Goal: Task Accomplishment & Management: Use online tool/utility

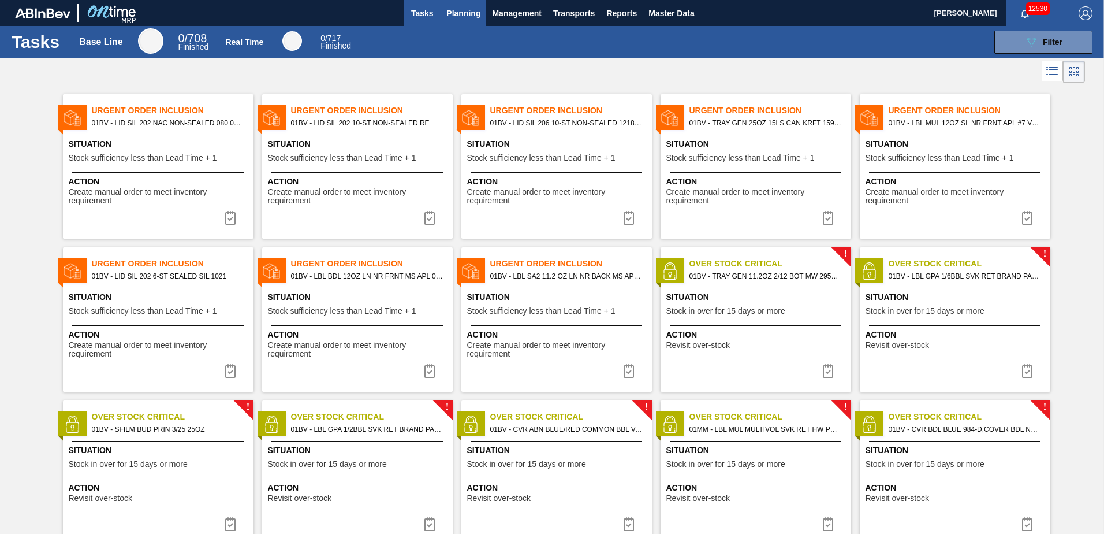
click at [459, 15] on span "Planning" at bounding box center [463, 13] width 34 height 14
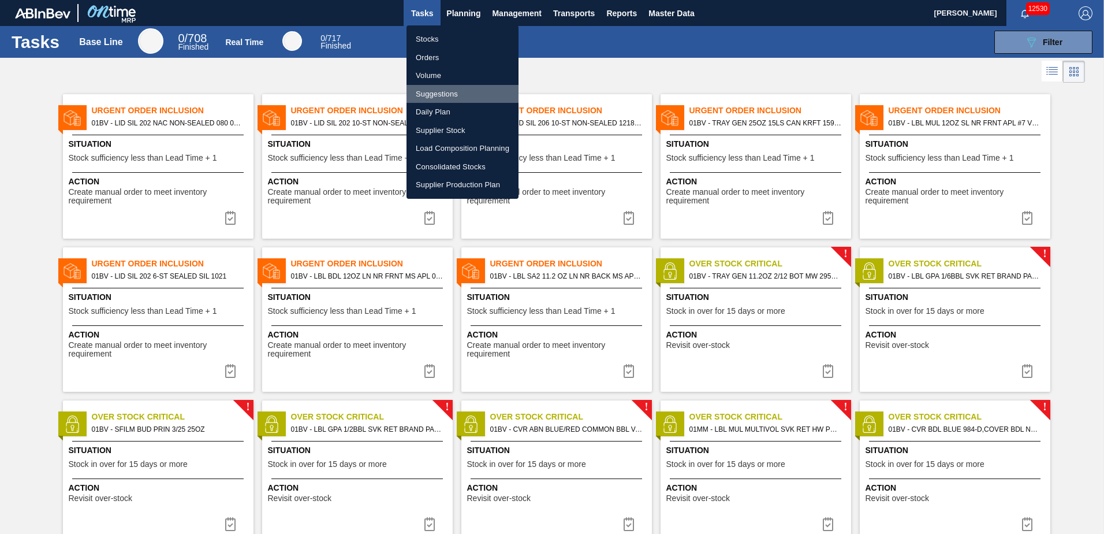
click at [438, 96] on li "Suggestions" at bounding box center [463, 94] width 112 height 18
checkbox input "true"
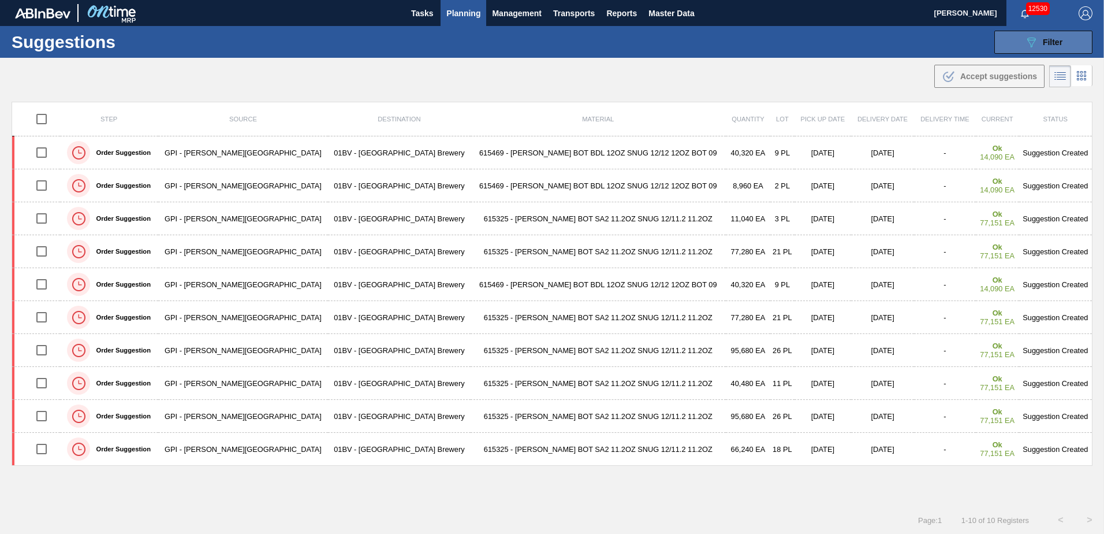
click at [1043, 41] on span "Filter" at bounding box center [1053, 42] width 20 height 9
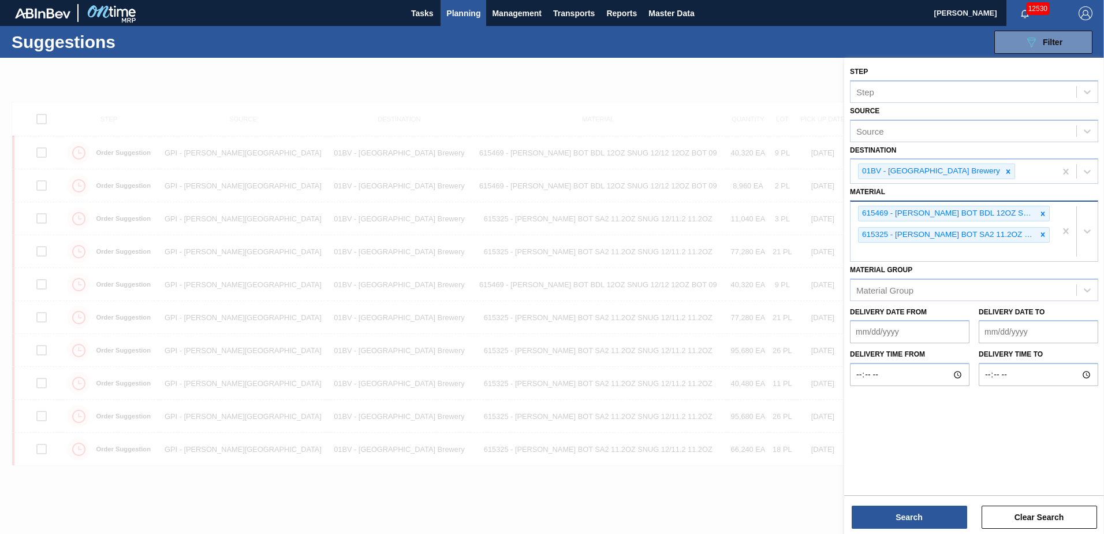
drag, startPoint x: 862, startPoint y: 250, endPoint x: 871, endPoint y: 253, distance: 9.9
click at [865, 251] on div "615469 - [PERSON_NAME] BOT BDL 12OZ SNUG 12/12 12OZ BOT 09 615325 - [PERSON_NAM…" at bounding box center [953, 231] width 205 height 59
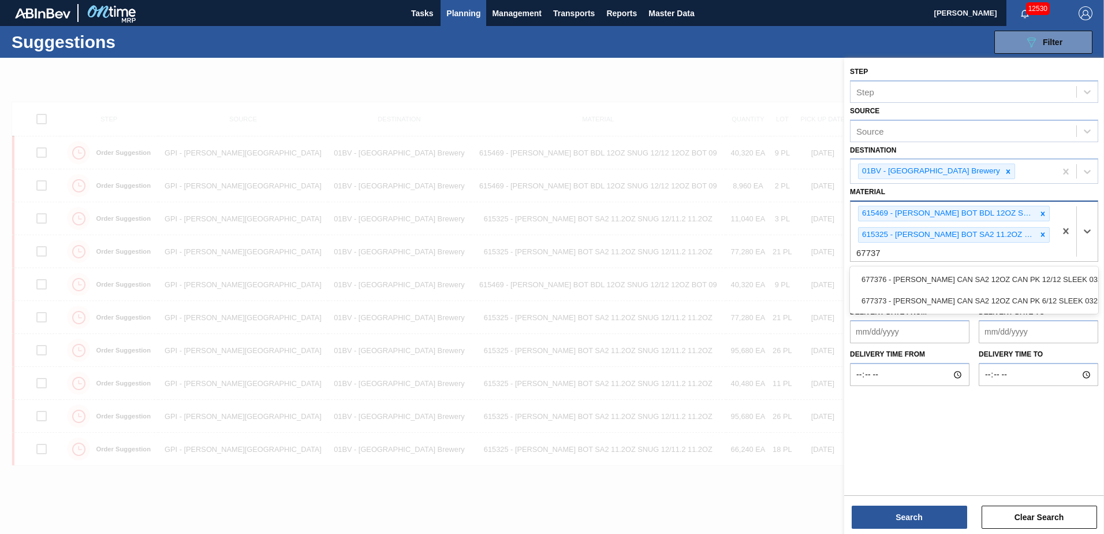
type input "677376"
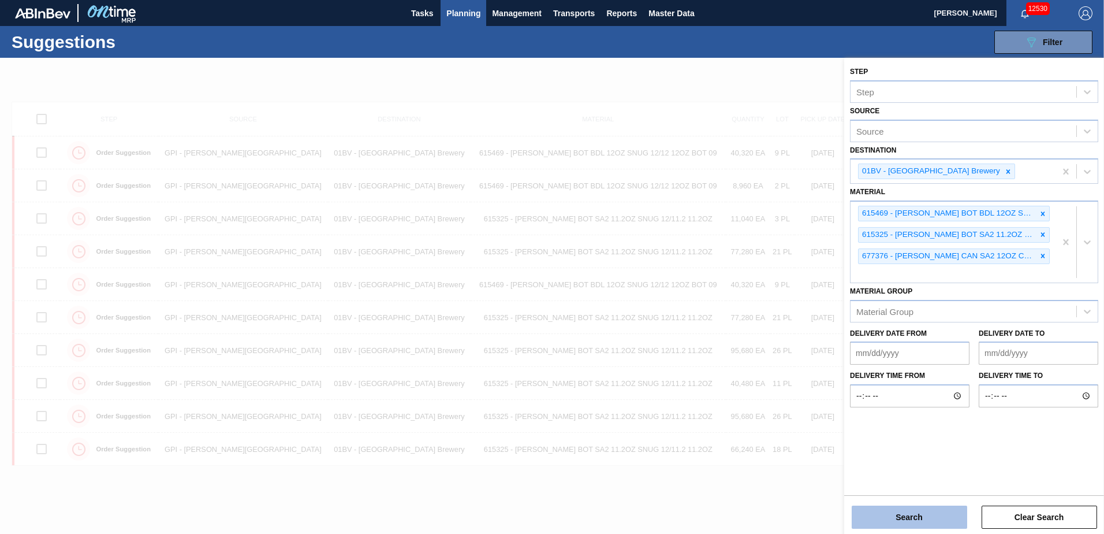
click at [909, 520] on button "Search" at bounding box center [910, 516] width 116 height 23
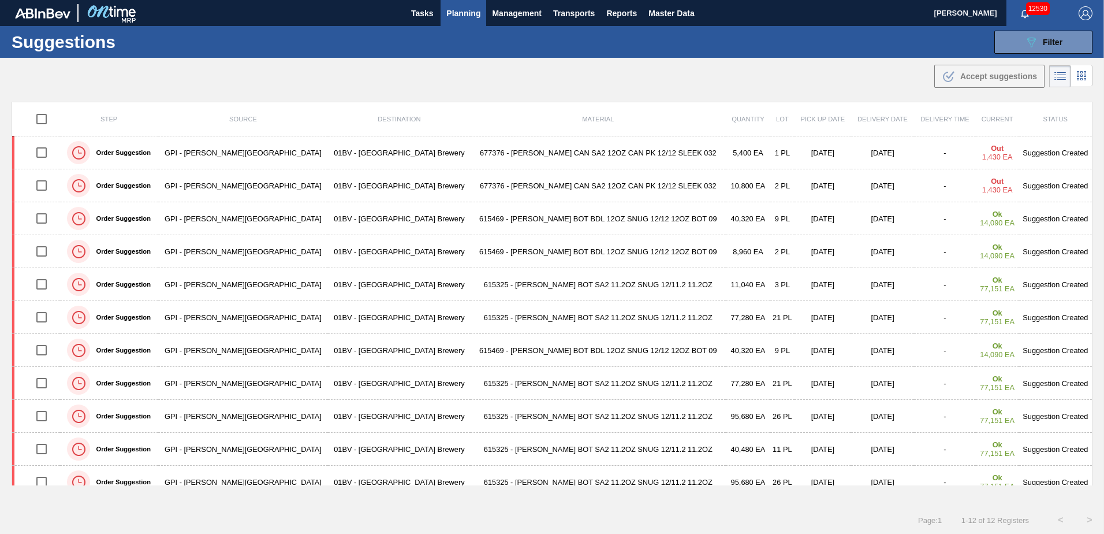
click at [471, 20] on button "Planning" at bounding box center [464, 13] width 46 height 26
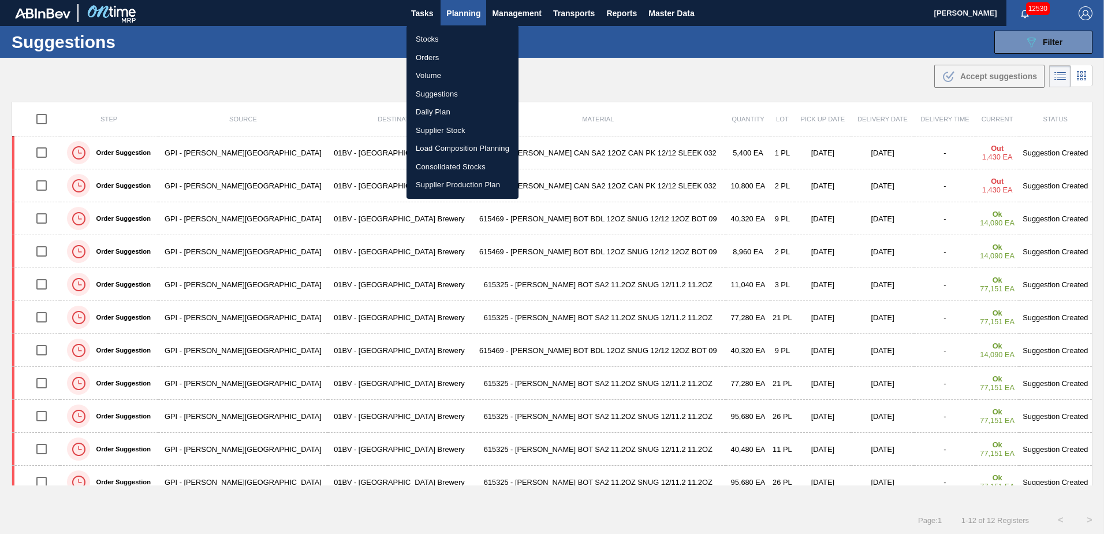
click at [453, 151] on li "Load Composition Planning" at bounding box center [463, 148] width 112 height 18
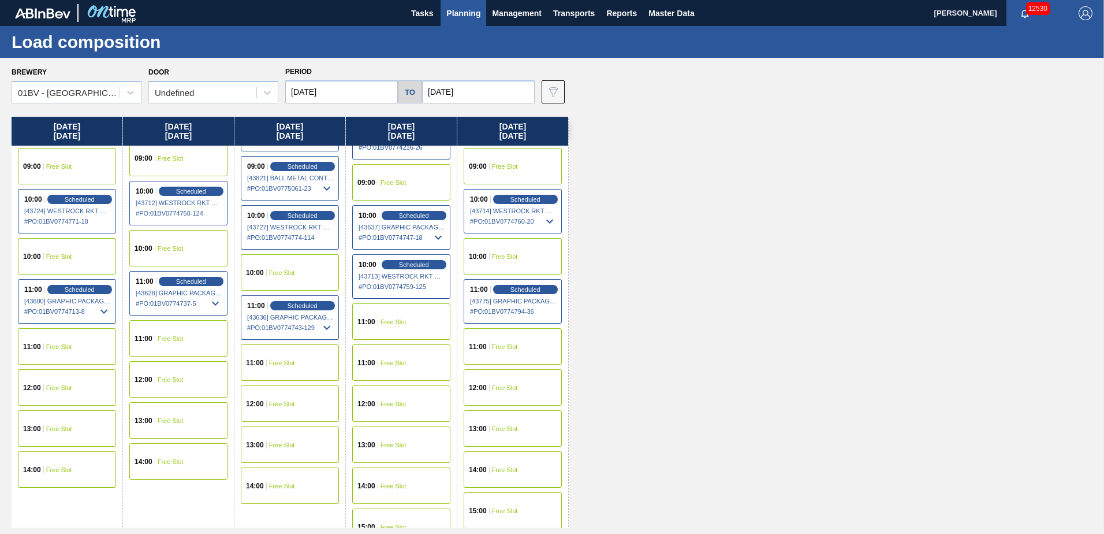
scroll to position [231, 0]
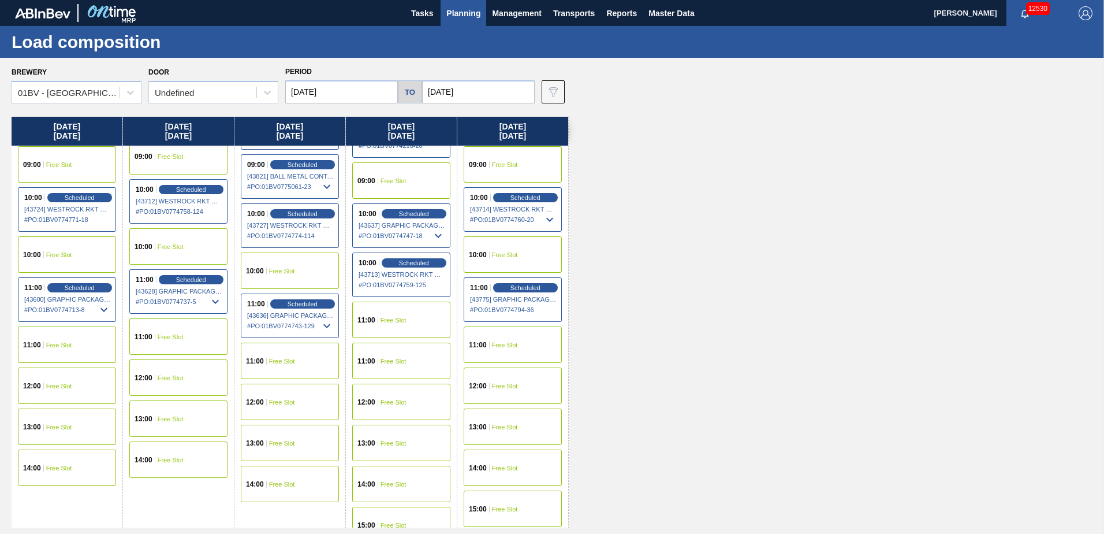
click at [459, 13] on span "Planning" at bounding box center [463, 13] width 34 height 14
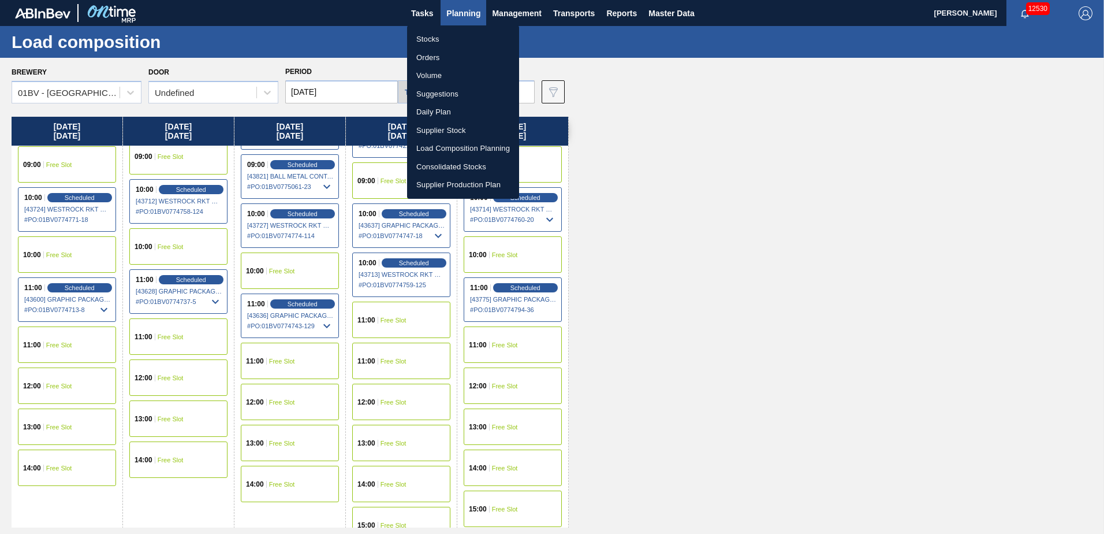
click at [442, 95] on li "Suggestions" at bounding box center [463, 94] width 112 height 18
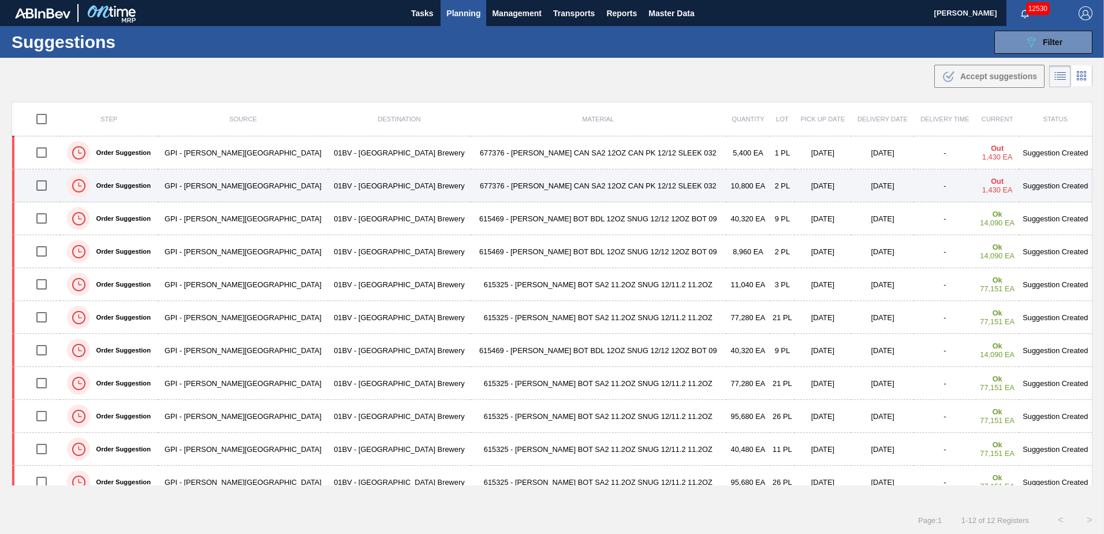
click at [47, 183] on input "checkbox" at bounding box center [41, 185] width 24 height 24
checkbox input "true"
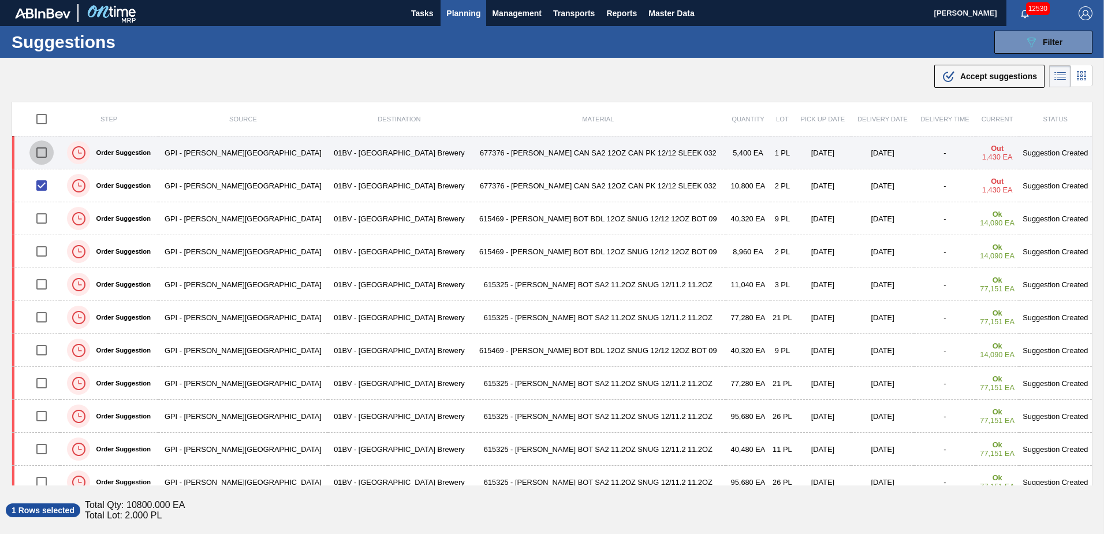
click at [44, 151] on input "checkbox" at bounding box center [41, 152] width 24 height 24
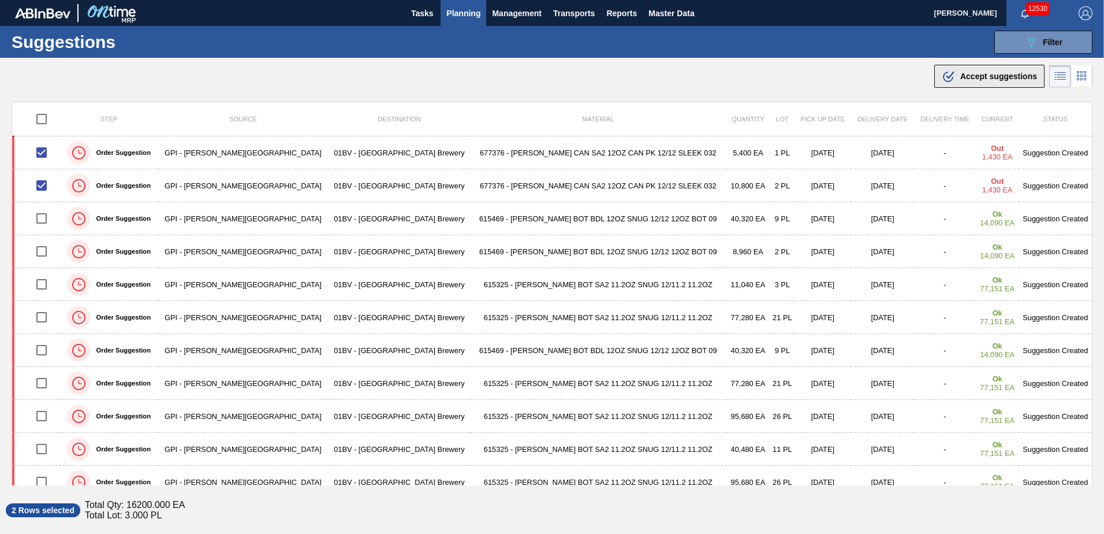
click at [986, 72] on span "Accept suggestions" at bounding box center [998, 76] width 77 height 9
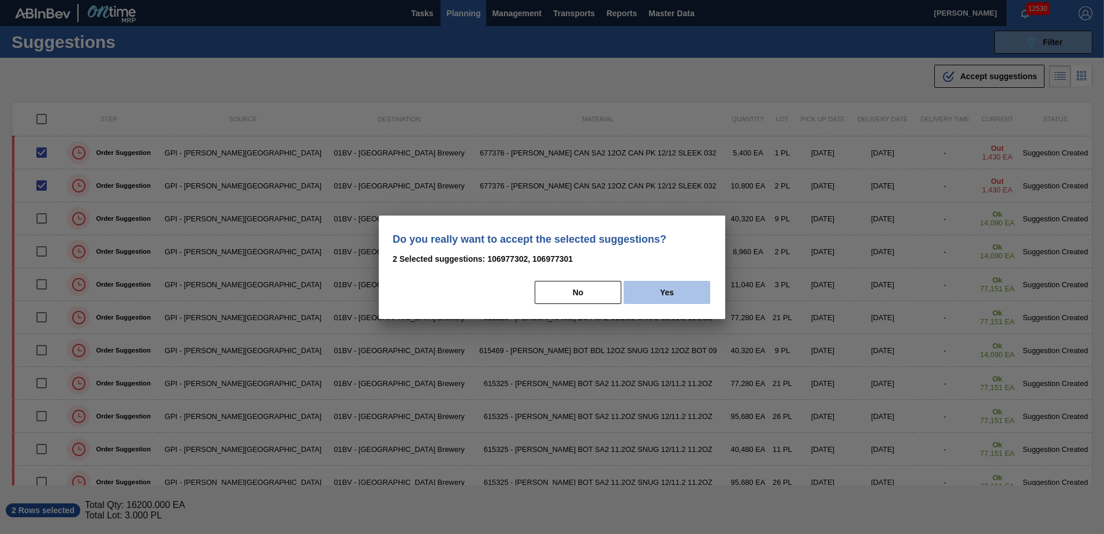
click at [673, 289] on button "Yes" at bounding box center [667, 292] width 87 height 23
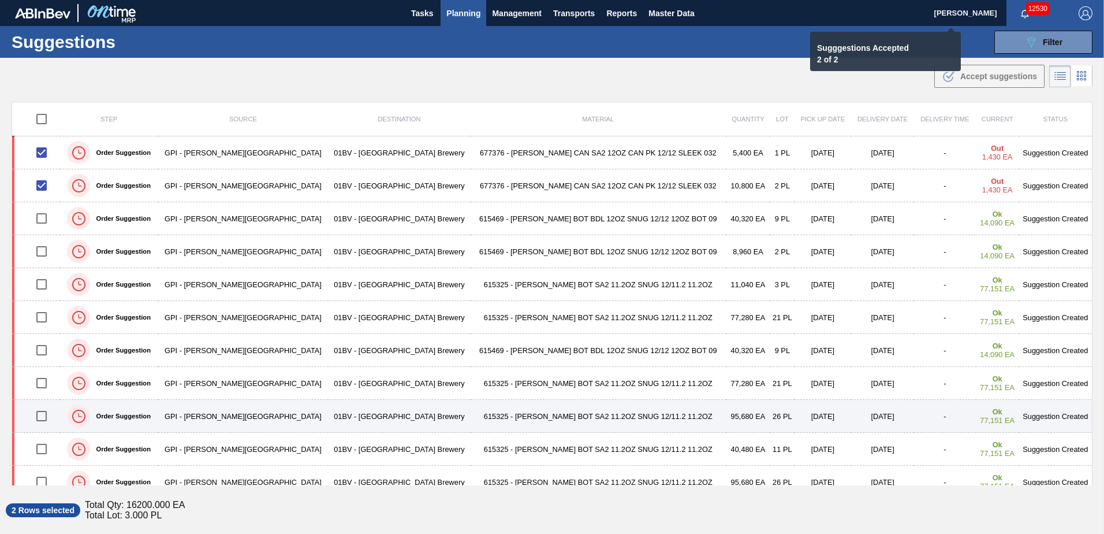
checkbox input "false"
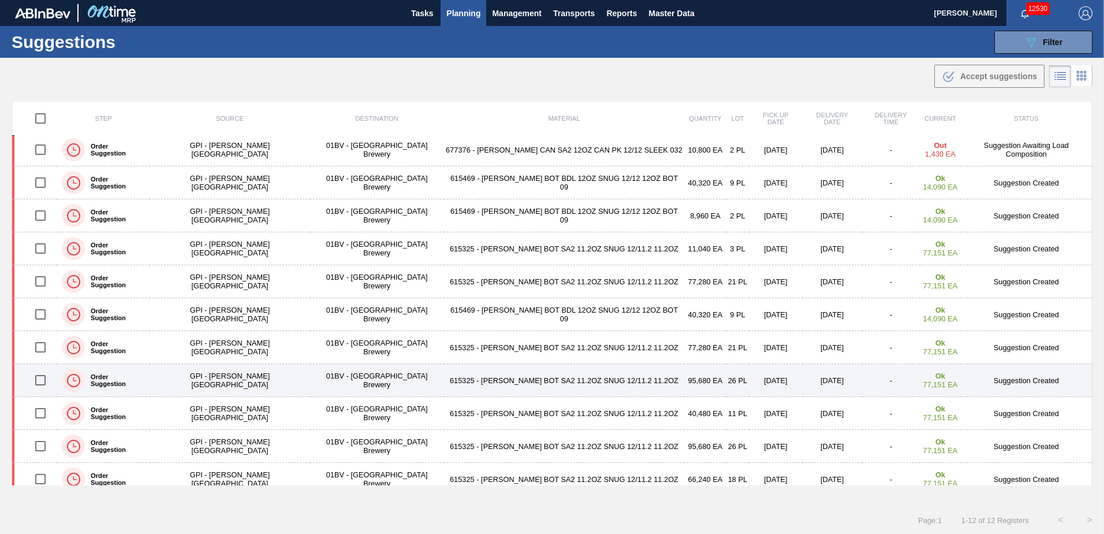
scroll to position [46, 0]
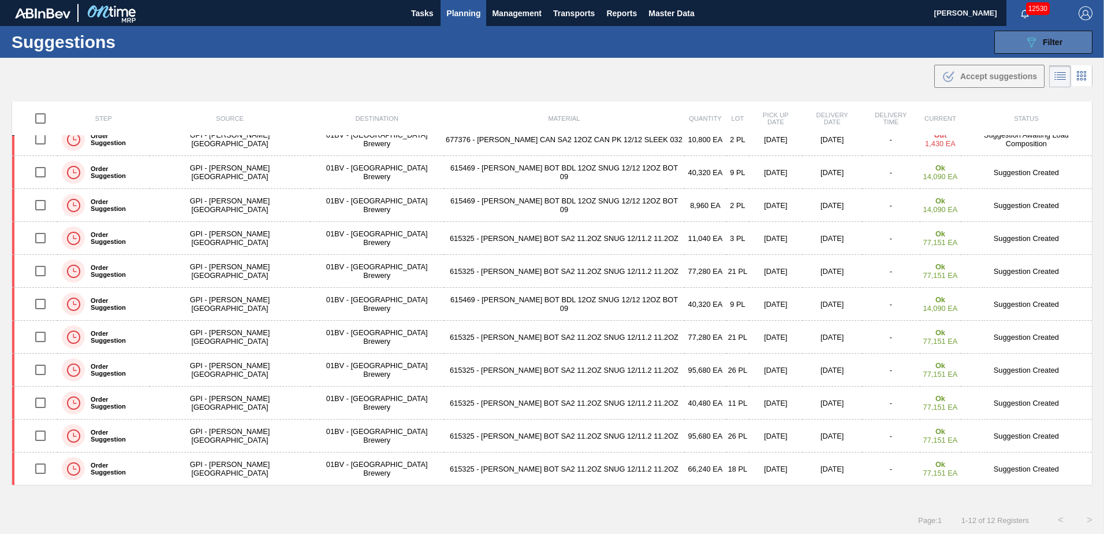
click at [1043, 42] on span "Filter" at bounding box center [1053, 42] width 20 height 9
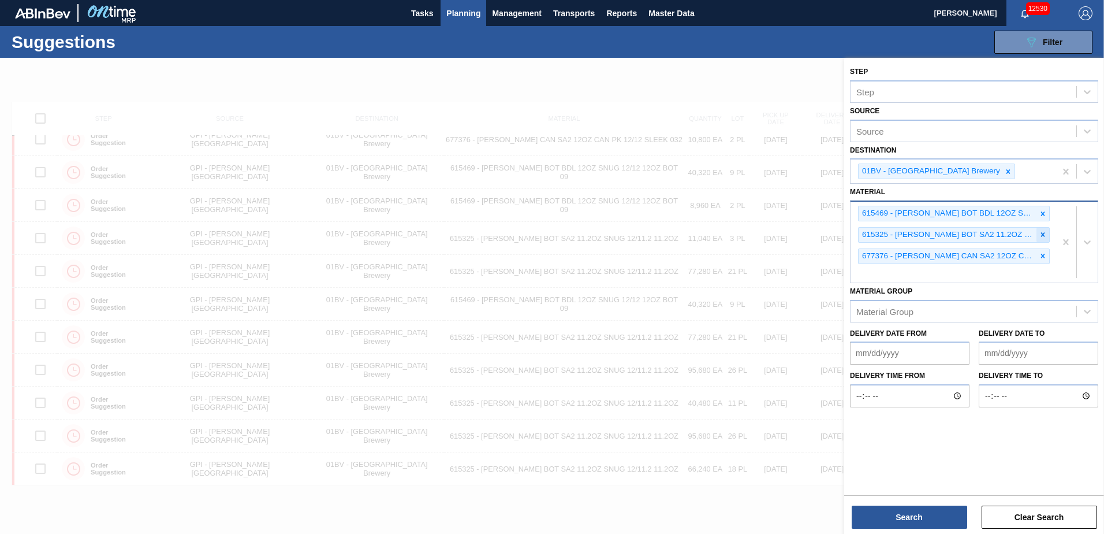
click at [1045, 234] on icon at bounding box center [1043, 234] width 8 height 8
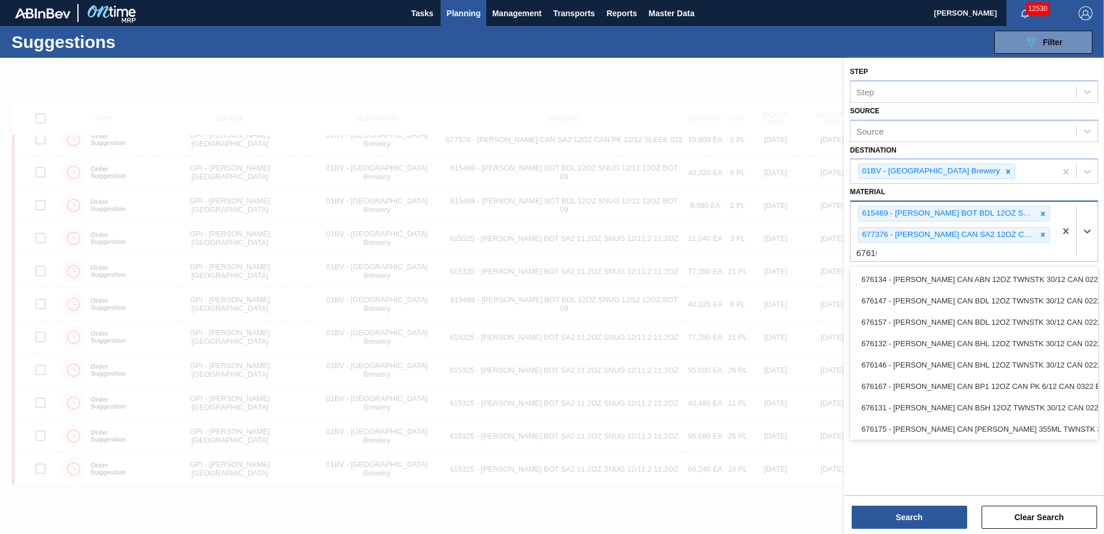
type input "676164"
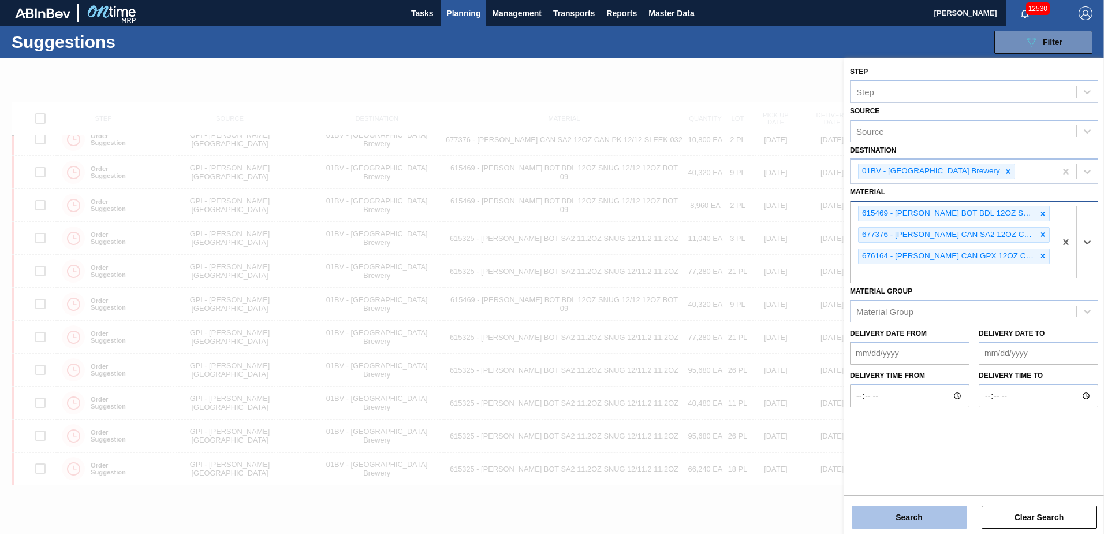
click at [904, 520] on button "Search" at bounding box center [910, 516] width 116 height 23
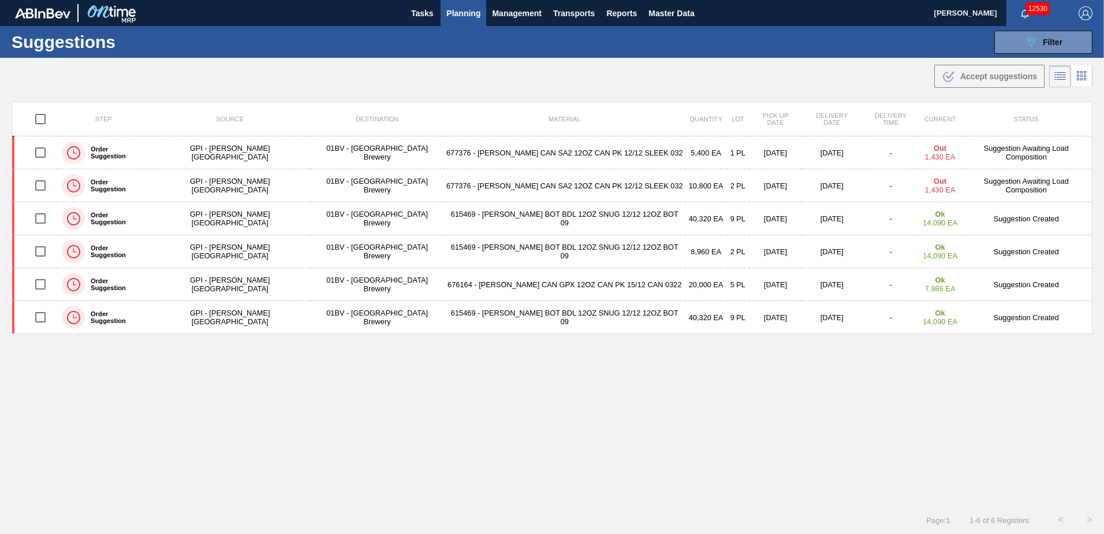
scroll to position [0, 0]
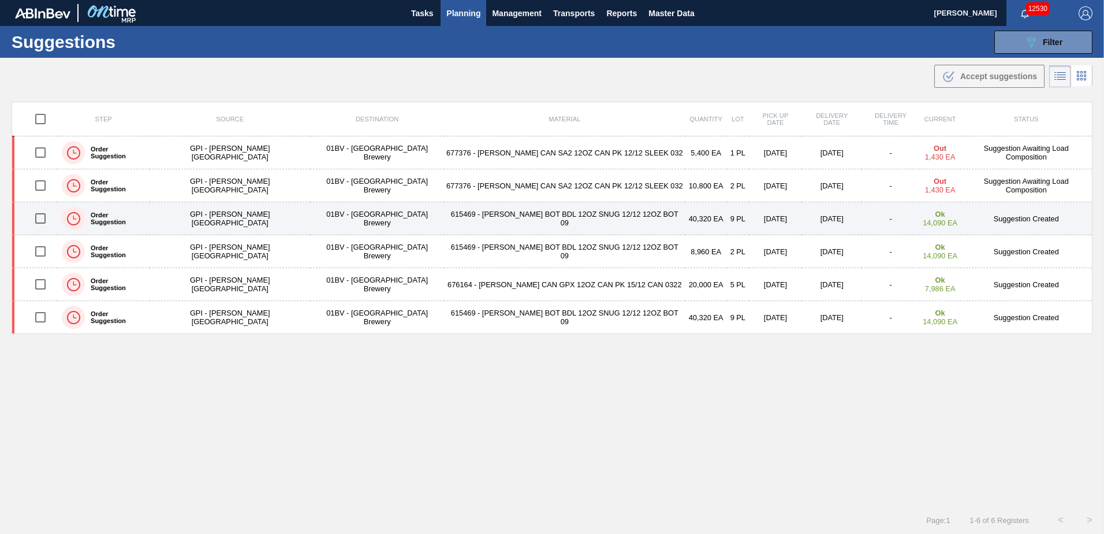
click at [41, 219] on input "checkbox" at bounding box center [40, 218] width 24 height 24
checkbox input "true"
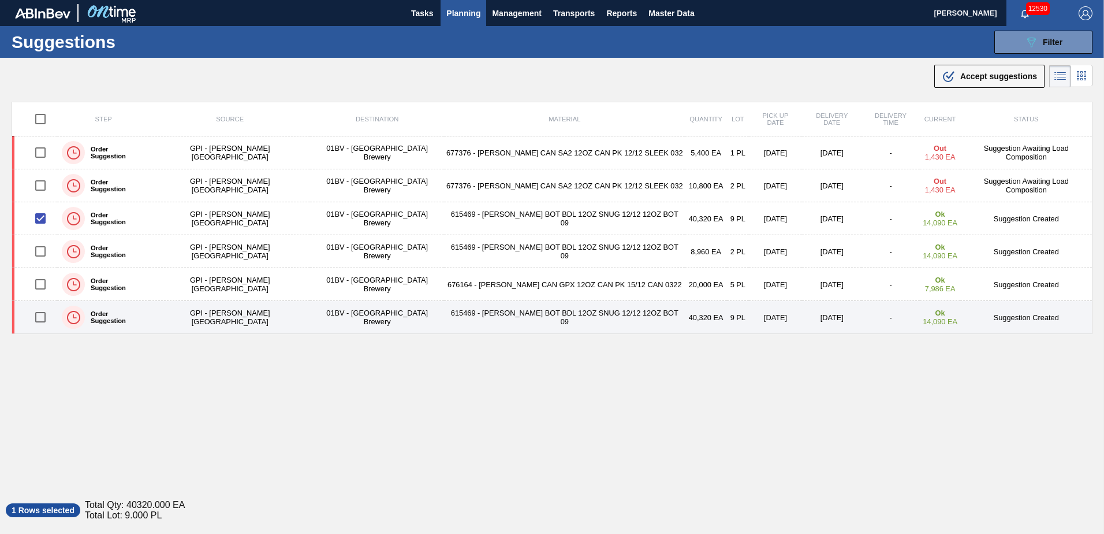
click at [45, 315] on input "checkbox" at bounding box center [40, 317] width 24 height 24
checkbox input "true"
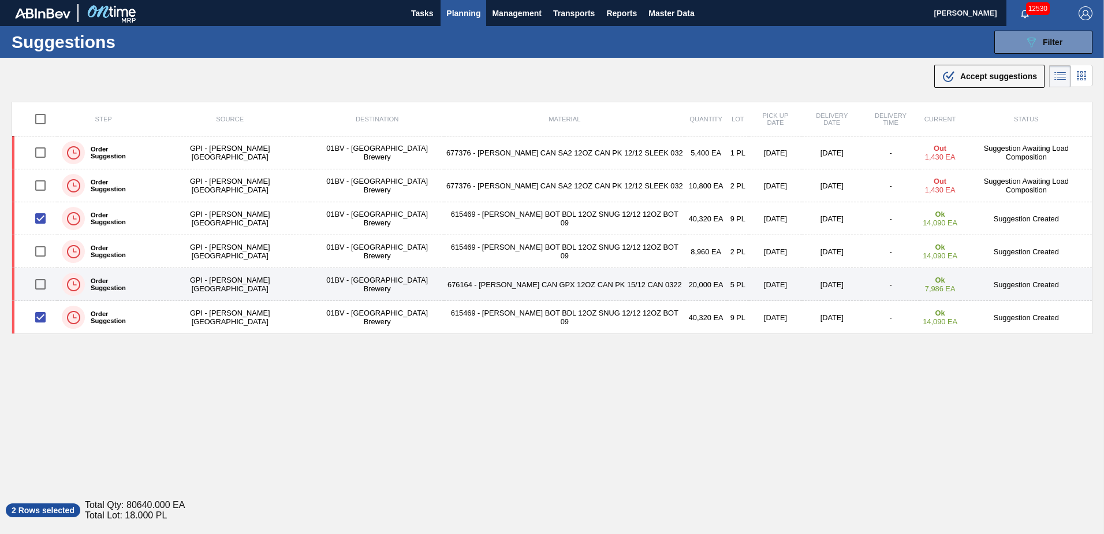
click at [45, 282] on input "checkbox" at bounding box center [40, 284] width 24 height 24
checkbox input "true"
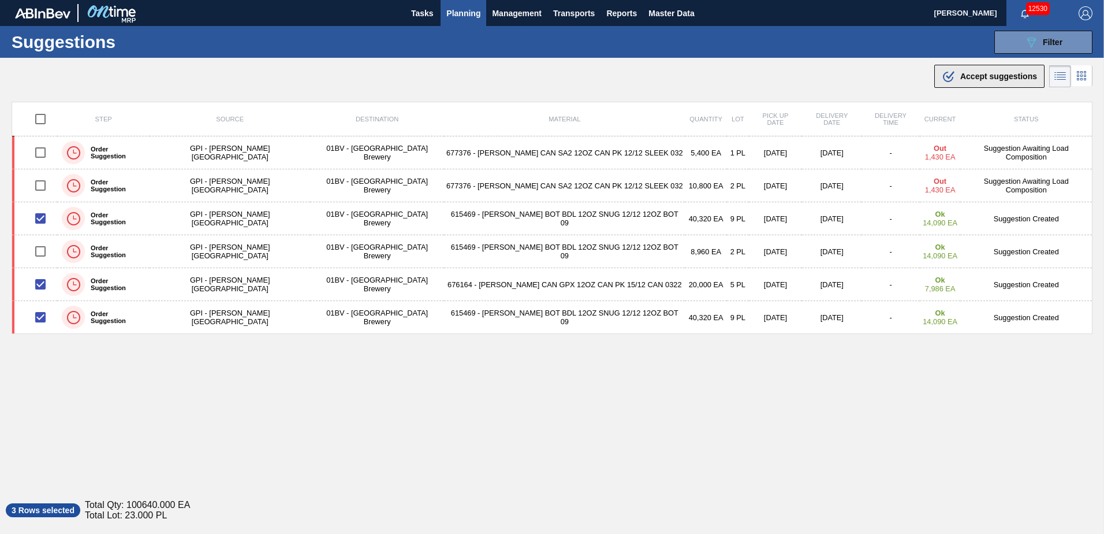
click at [971, 79] on span "Accept suggestions" at bounding box center [998, 76] width 77 height 9
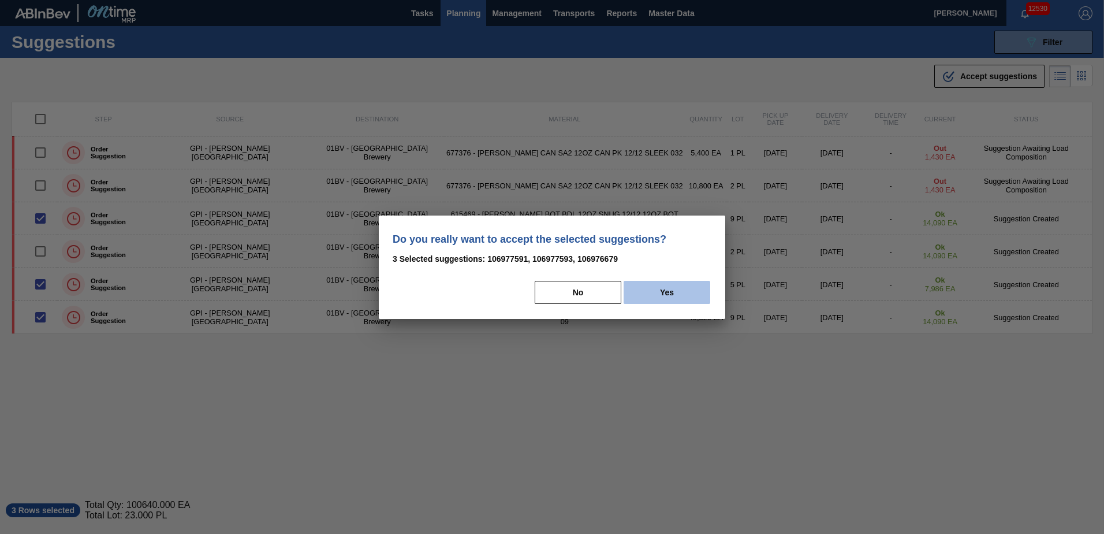
click at [675, 288] on button "Yes" at bounding box center [667, 292] width 87 height 23
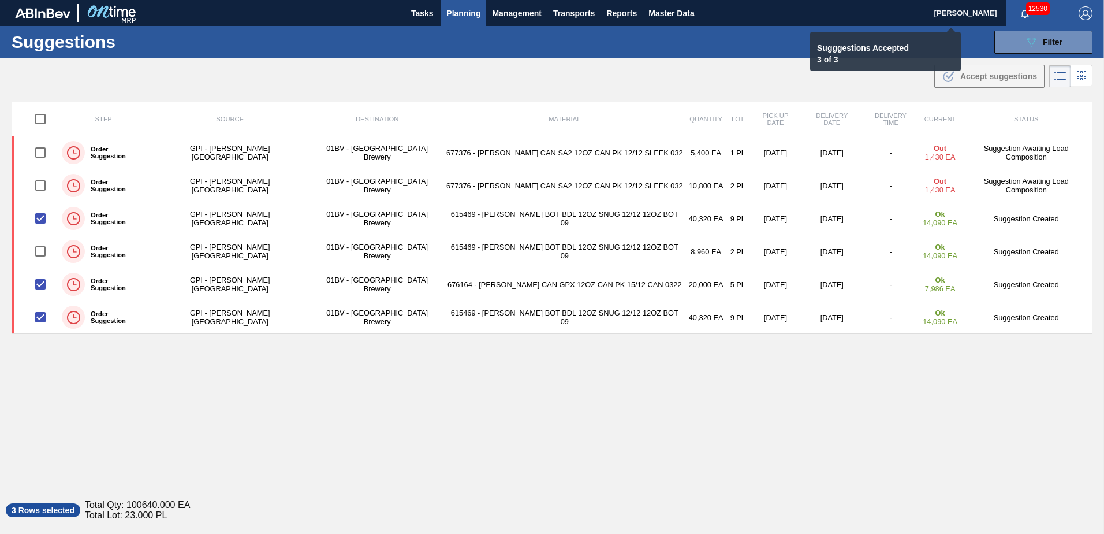
checkbox input "false"
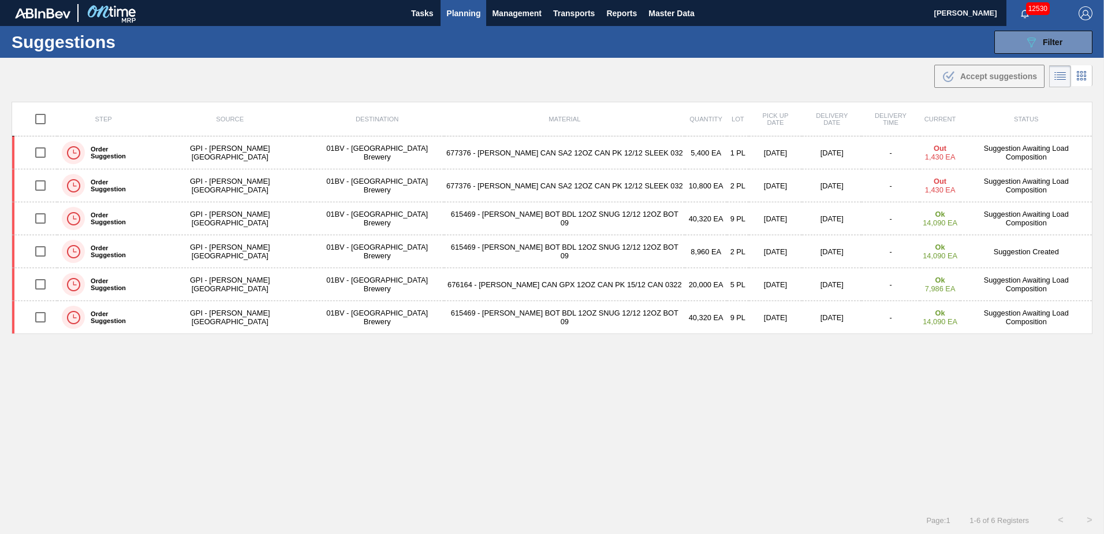
click at [462, 14] on span "Planning" at bounding box center [463, 13] width 34 height 14
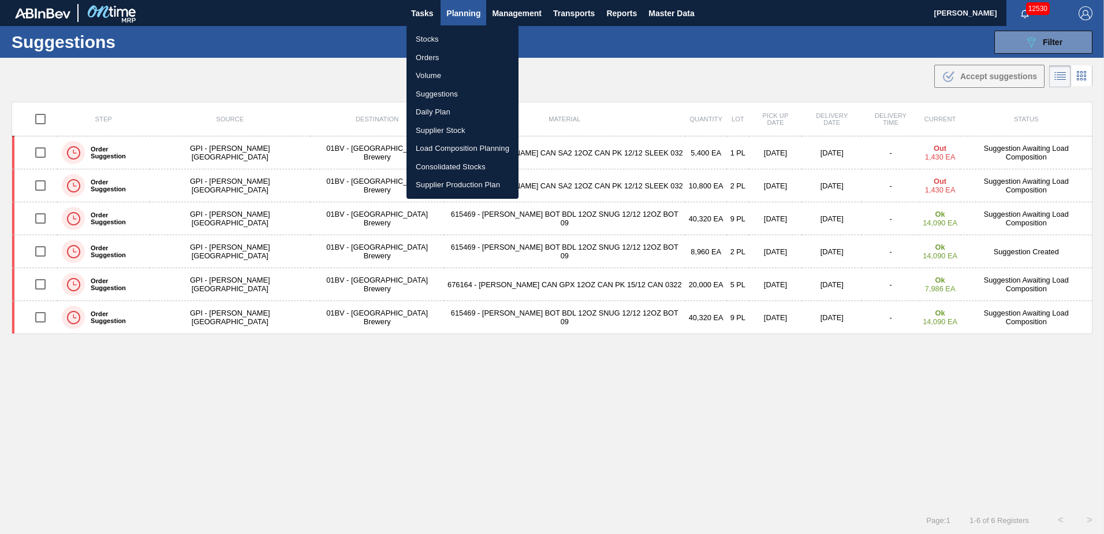
click at [452, 149] on li "Load Composition Planning" at bounding box center [463, 148] width 112 height 18
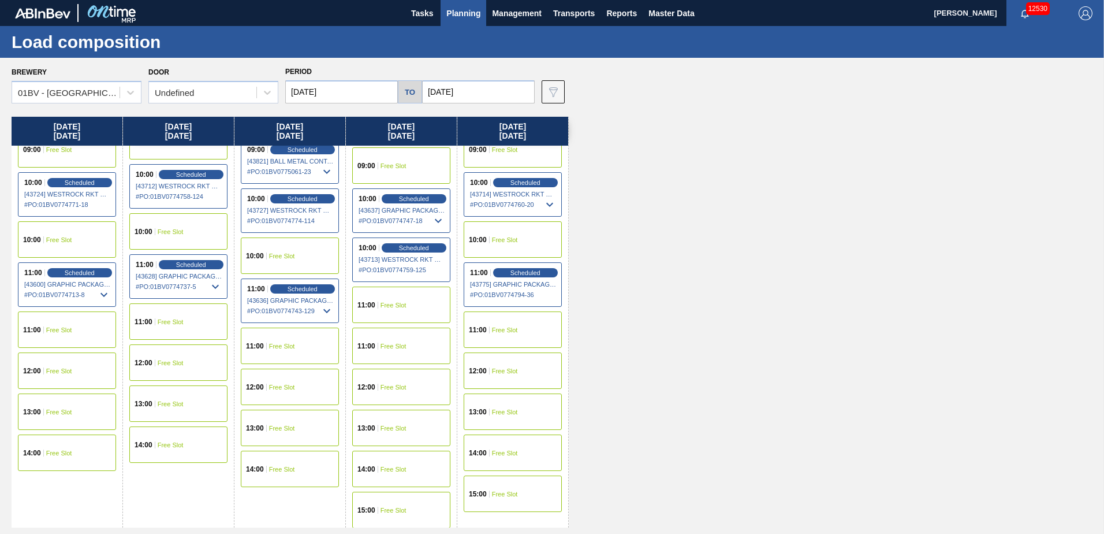
scroll to position [249, 0]
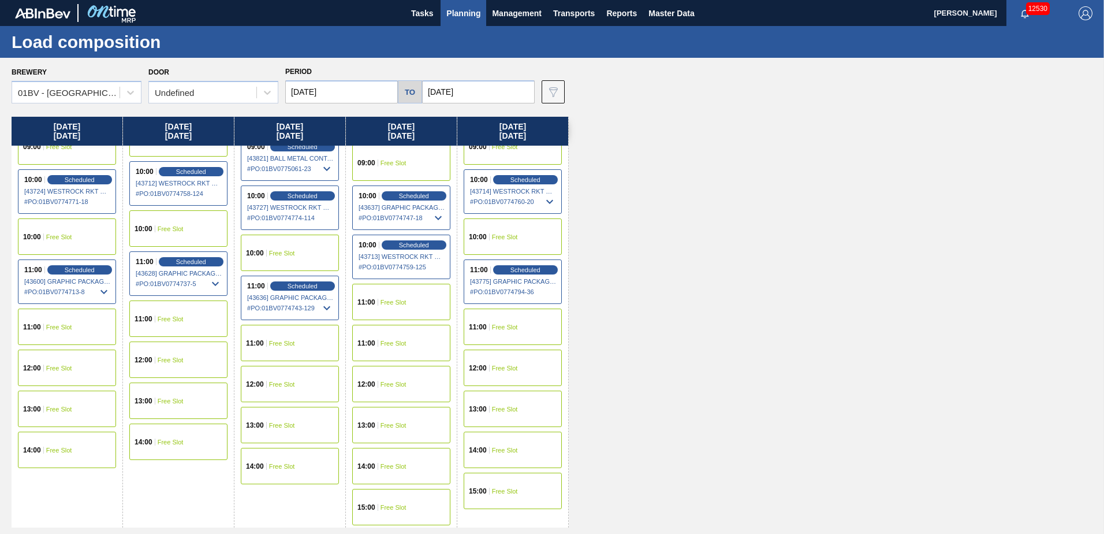
click at [277, 377] on div "12:00 Free Slot" at bounding box center [290, 384] width 98 height 36
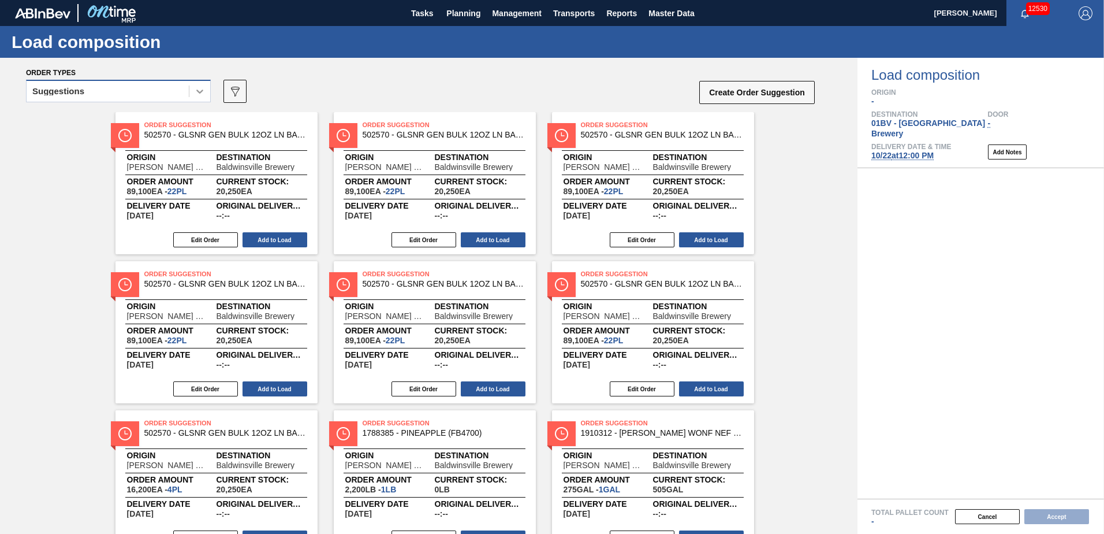
click at [200, 92] on icon at bounding box center [200, 91] width 12 height 12
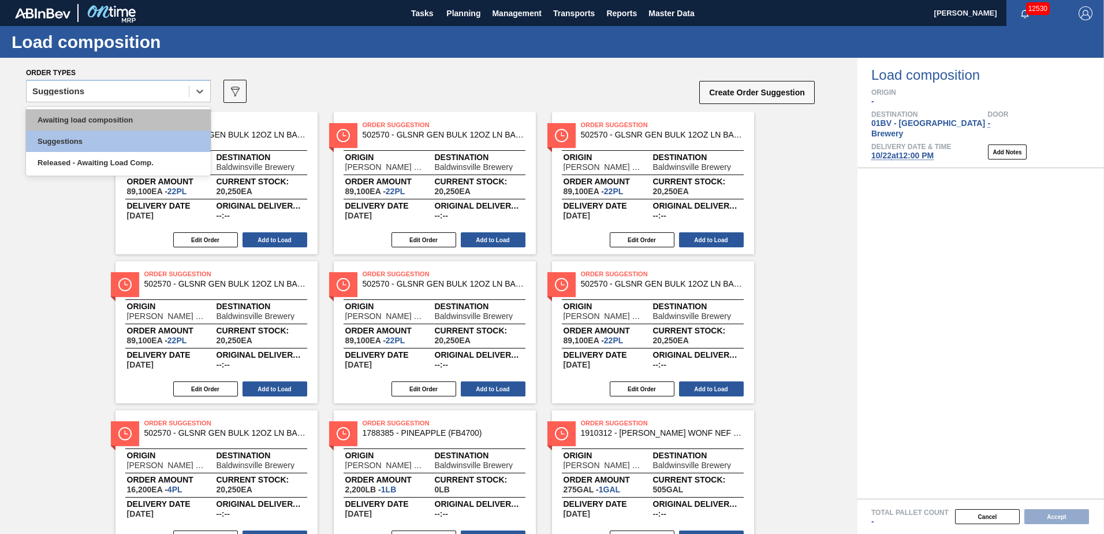
click at [116, 121] on div "Awaiting load composition" at bounding box center [118, 119] width 185 height 21
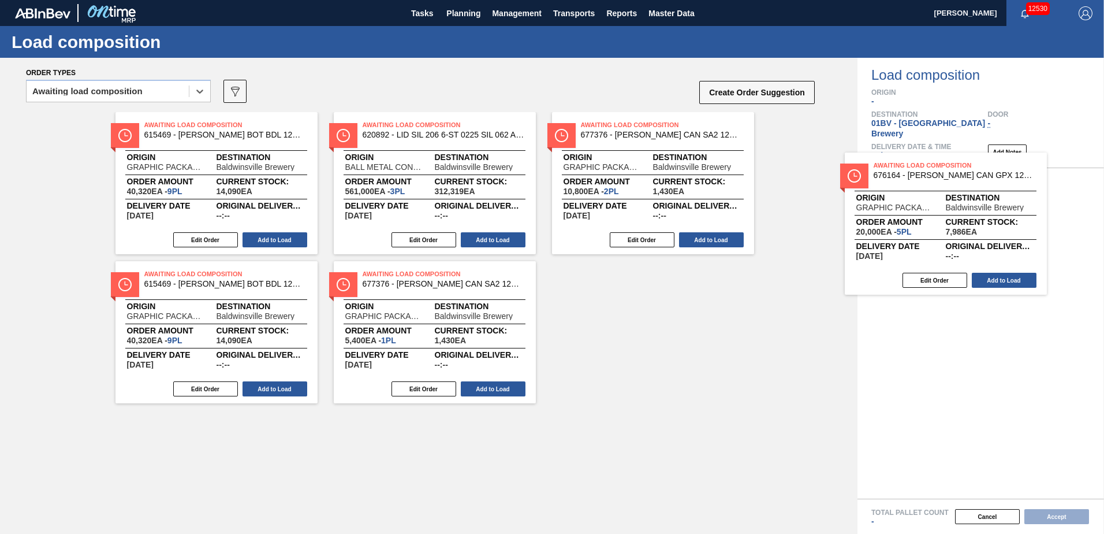
drag, startPoint x: 615, startPoint y: 136, endPoint x: 919, endPoint y: 178, distance: 307.2
click at [919, 178] on div "Order types option Awaiting load composition, selected. Select is focused ,type…" at bounding box center [552, 296] width 1104 height 476
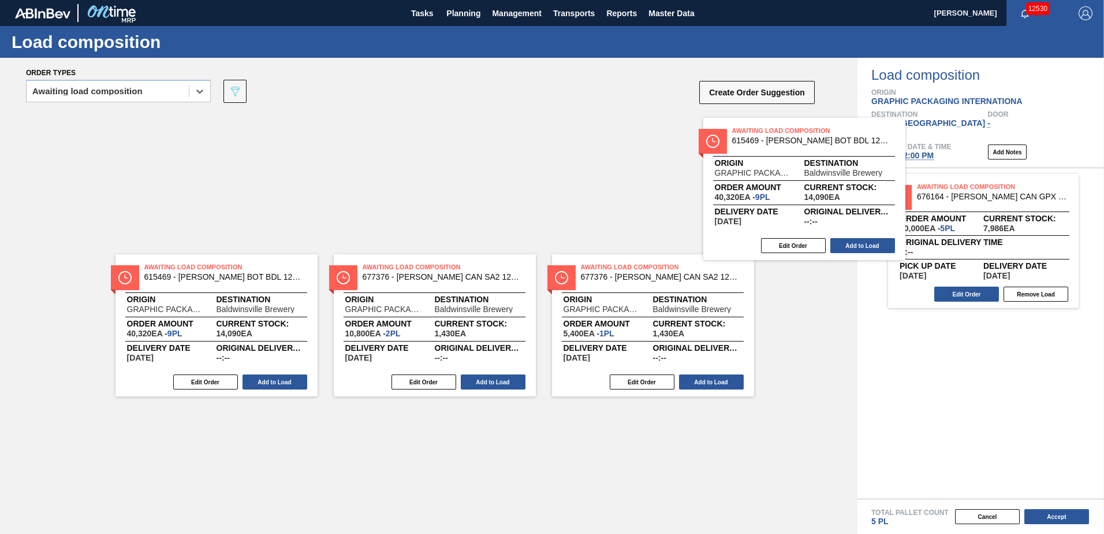
drag, startPoint x: 614, startPoint y: 136, endPoint x: 969, endPoint y: 170, distance: 356.3
click at [969, 170] on div "Order types option Awaiting load composition, selected. Select is focused ,type…" at bounding box center [552, 296] width 1104 height 476
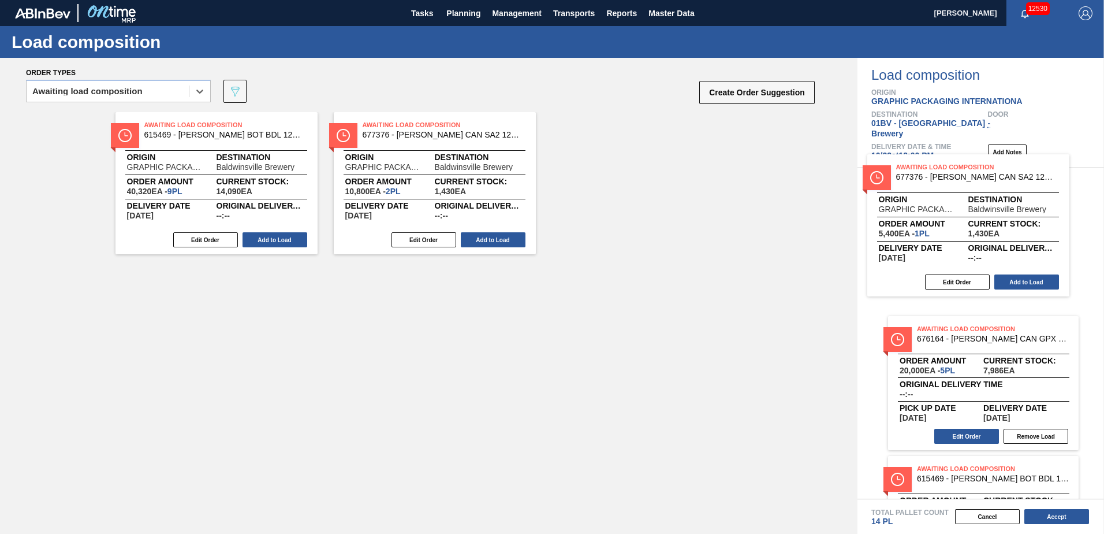
drag, startPoint x: 613, startPoint y: 129, endPoint x: 952, endPoint y: 173, distance: 342.5
click at [952, 173] on div "Order types option Awaiting load composition, selected. Select is focused ,type…" at bounding box center [552, 296] width 1104 height 476
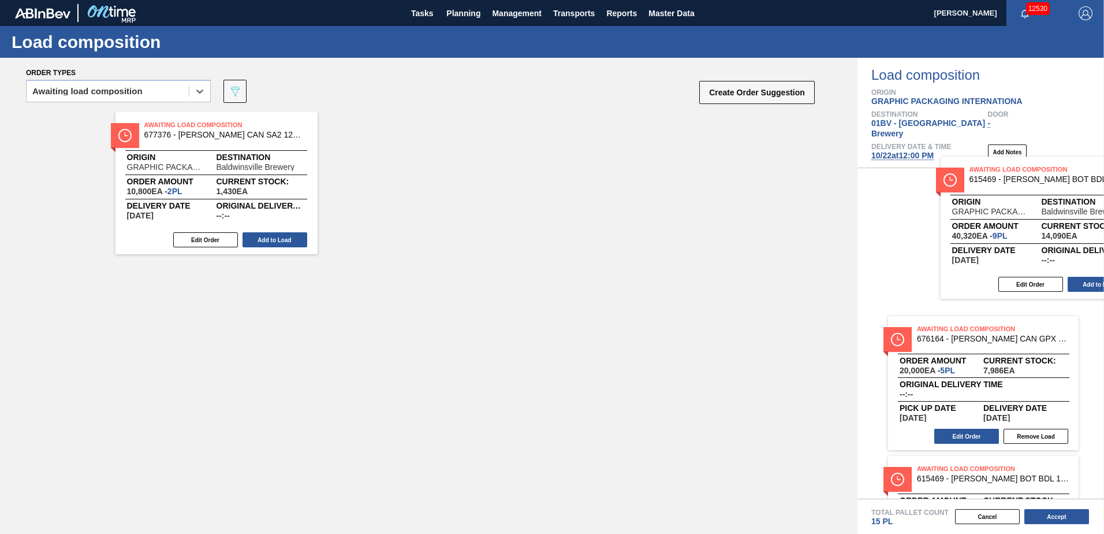
drag, startPoint x: 161, startPoint y: 144, endPoint x: 997, endPoint y: 188, distance: 837.5
click at [997, 188] on div "Order types option Awaiting load composition, selected. Select is focused ,type…" at bounding box center [552, 296] width 1104 height 476
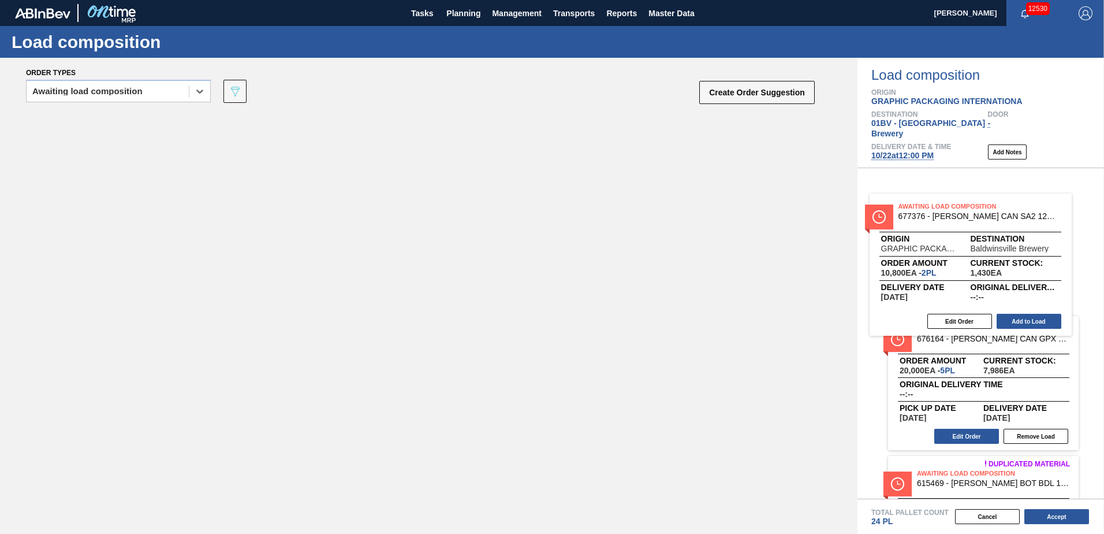
drag, startPoint x: 161, startPoint y: 131, endPoint x: 917, endPoint y: 213, distance: 760.4
click at [917, 213] on div "Order types option Awaiting load composition, selected. Select is focused ,type…" at bounding box center [552, 296] width 1104 height 476
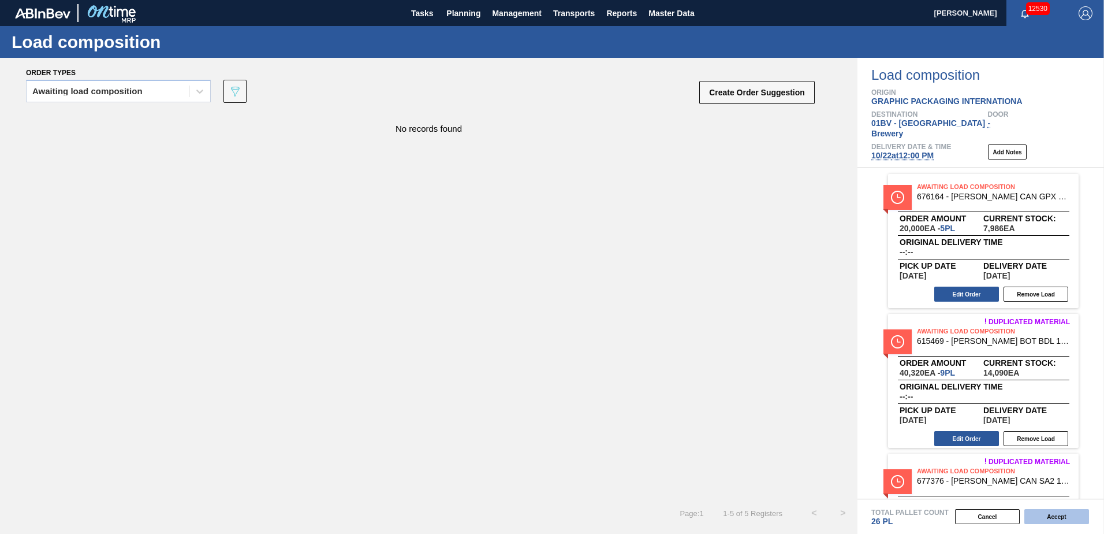
click at [1054, 518] on button "Accept" at bounding box center [1057, 516] width 65 height 15
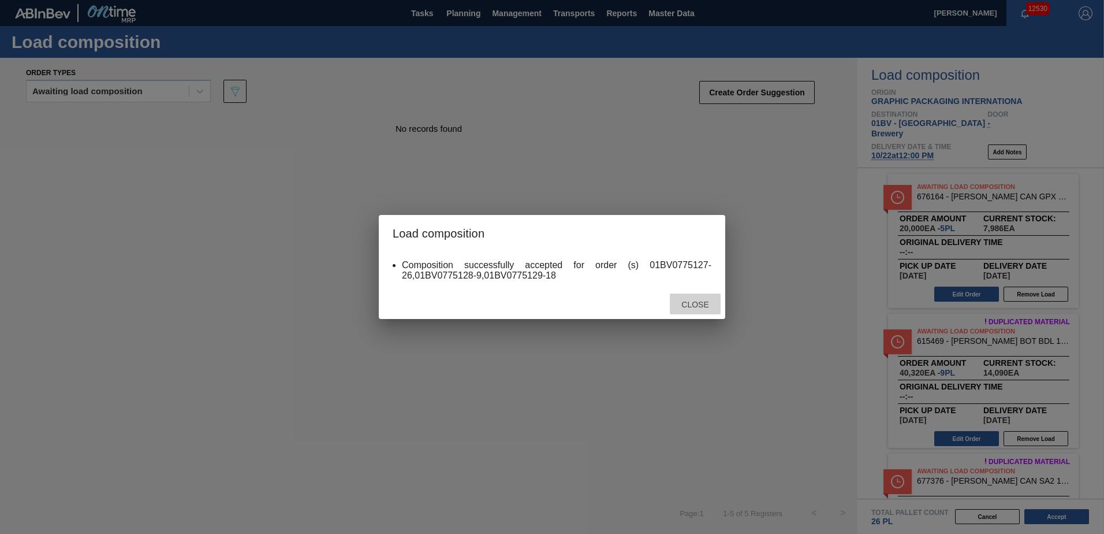
click at [698, 307] on span "Close" at bounding box center [695, 304] width 46 height 9
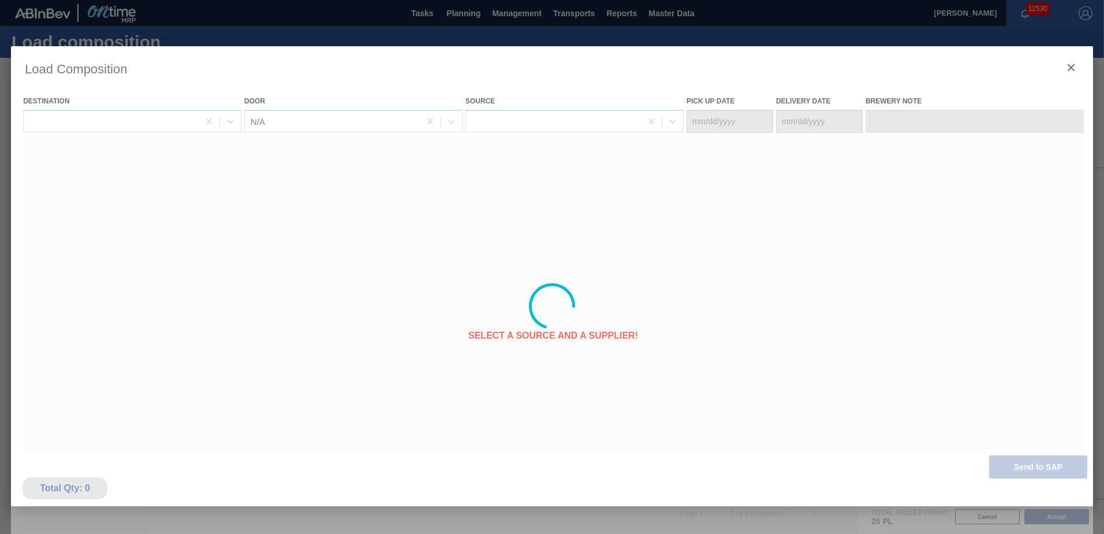
type Date "[DATE]"
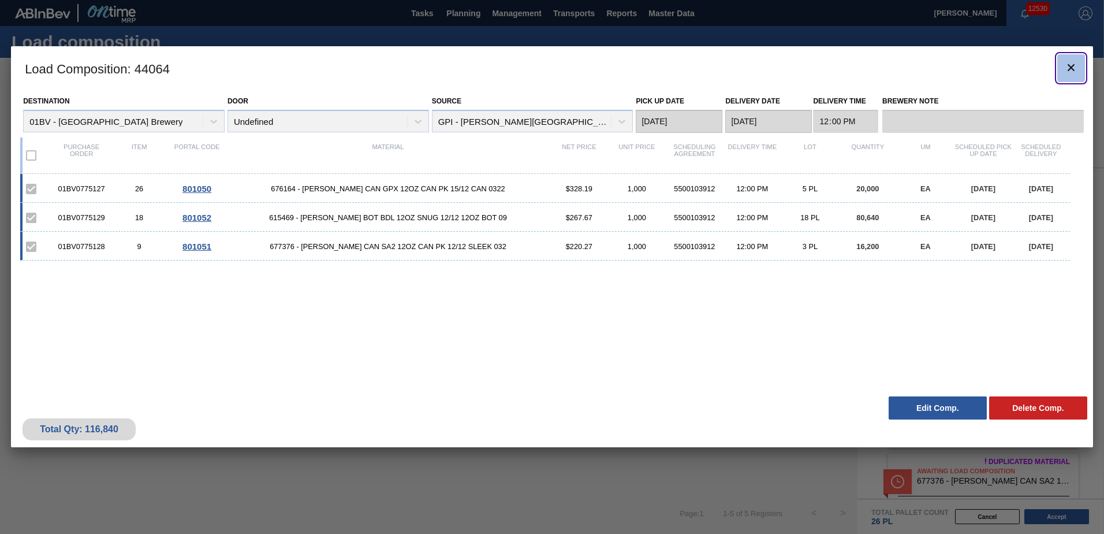
click at [1071, 69] on icon "botão de ícone" at bounding box center [1071, 68] width 14 height 14
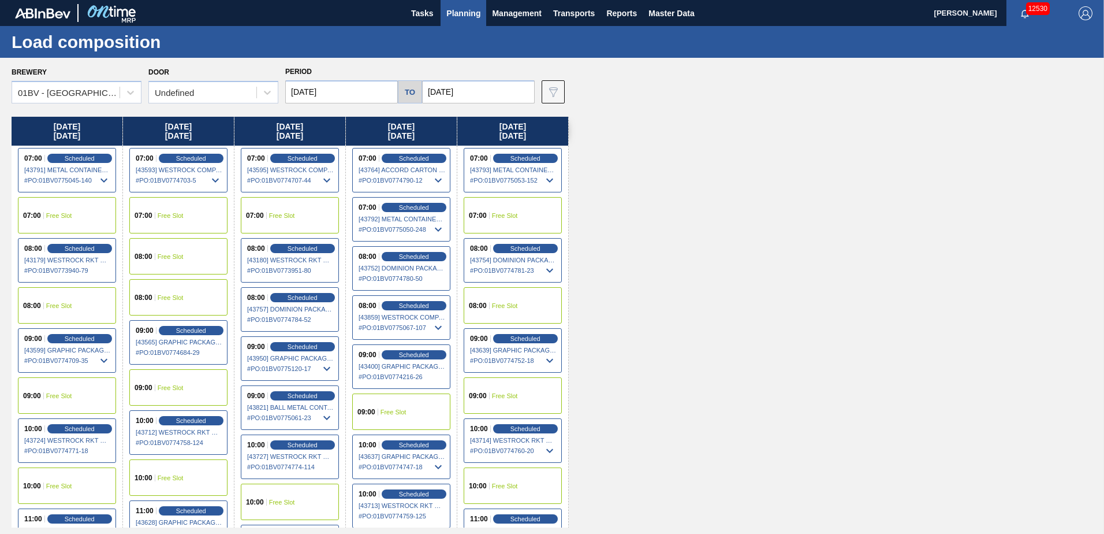
click at [453, 10] on span "Planning" at bounding box center [463, 13] width 34 height 14
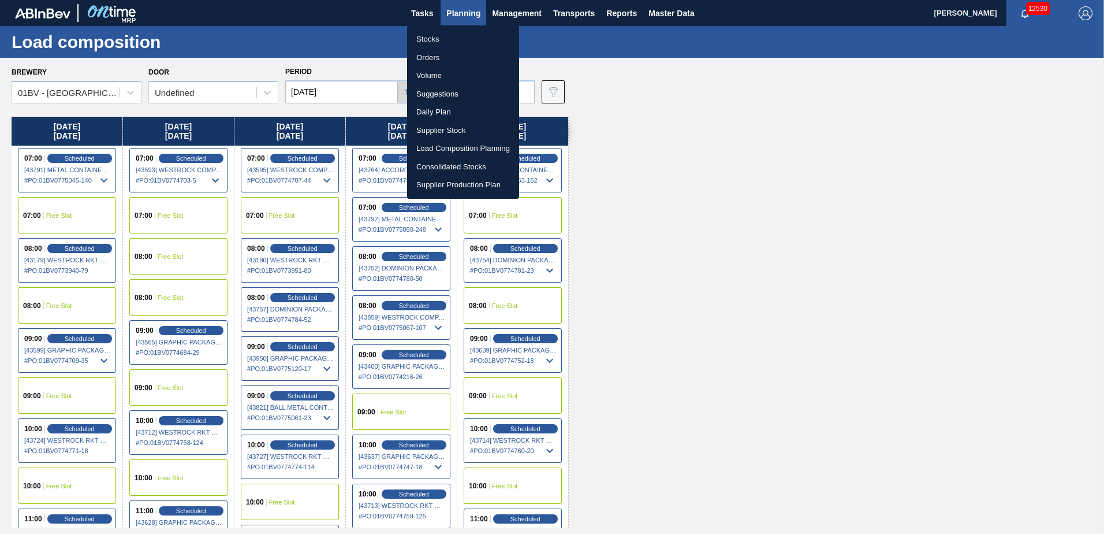
click at [447, 94] on li "Suggestions" at bounding box center [463, 94] width 112 height 18
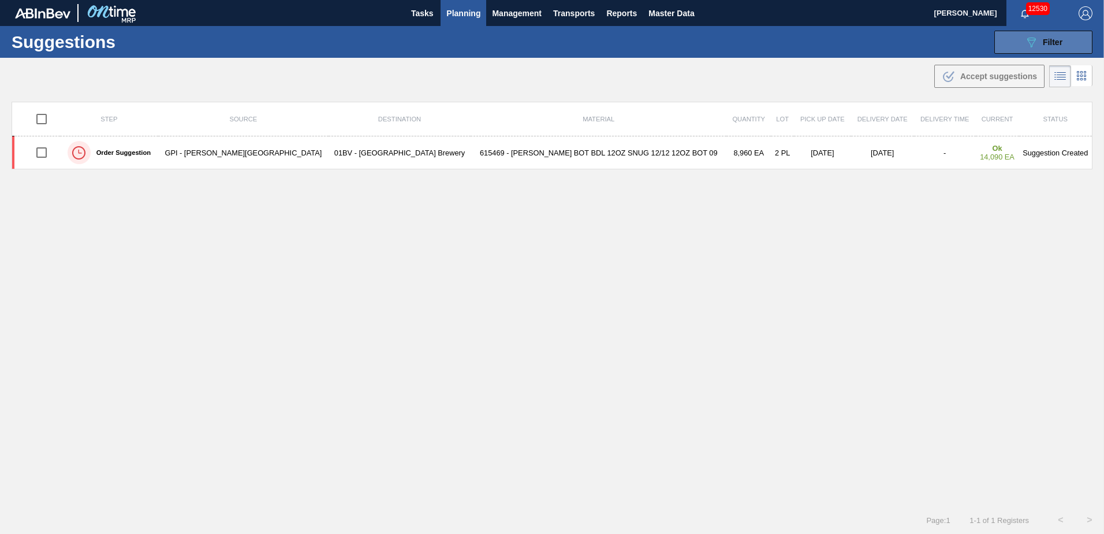
click at [1026, 42] on icon "089F7B8B-B2A5-4AFE-B5C0-19BA573D28AC" at bounding box center [1032, 42] width 14 height 14
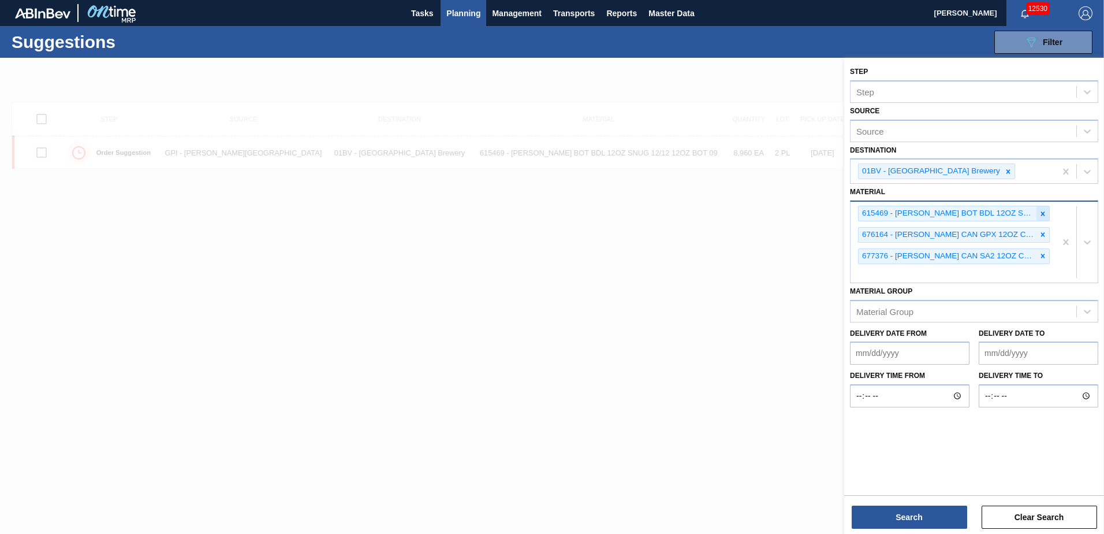
click at [1043, 214] on icon at bounding box center [1043, 213] width 4 height 4
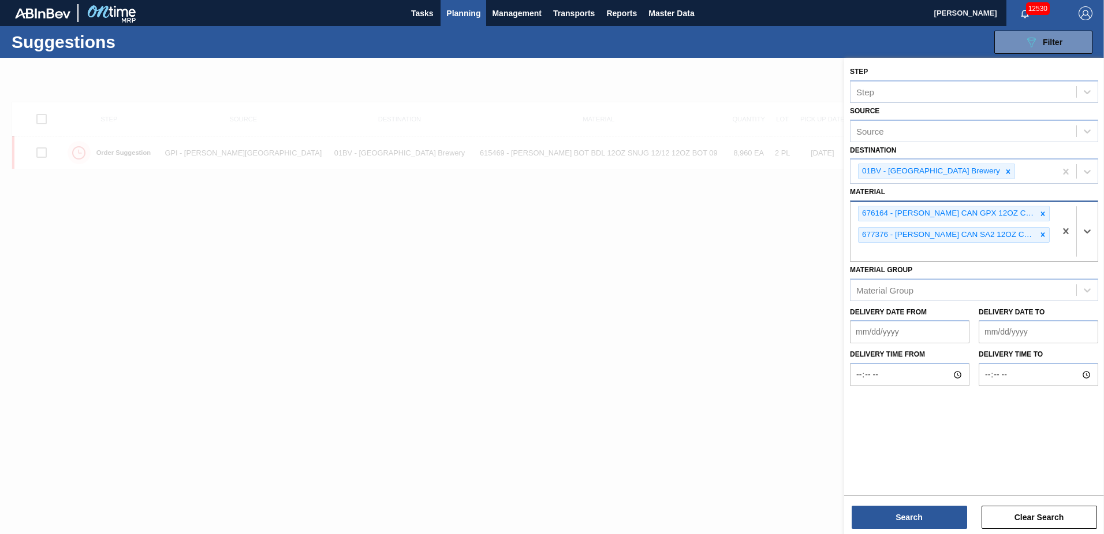
click at [1043, 214] on icon at bounding box center [1043, 213] width 4 height 4
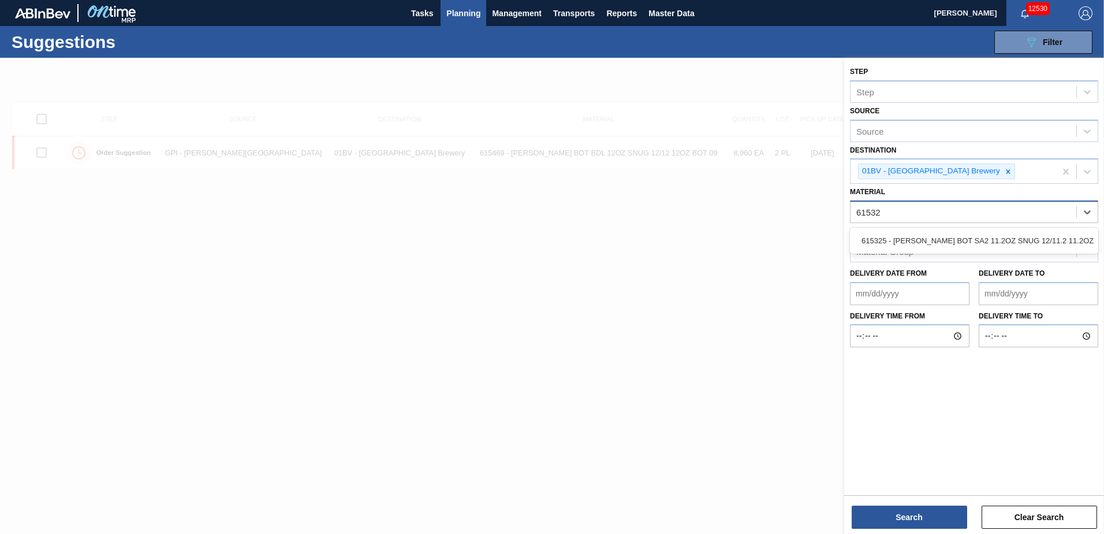
type input "615325"
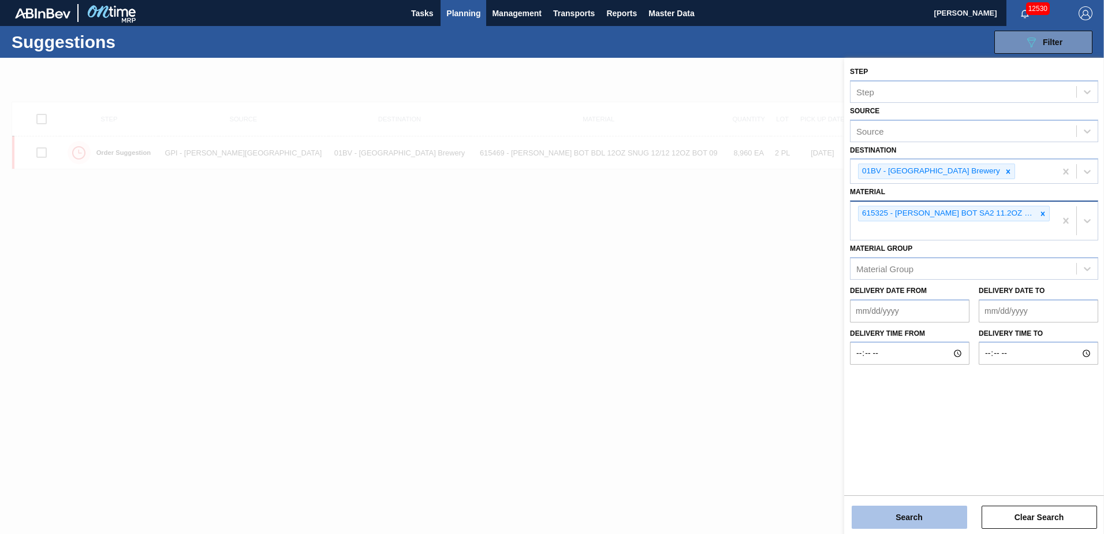
click at [918, 524] on button "Search" at bounding box center [910, 516] width 116 height 23
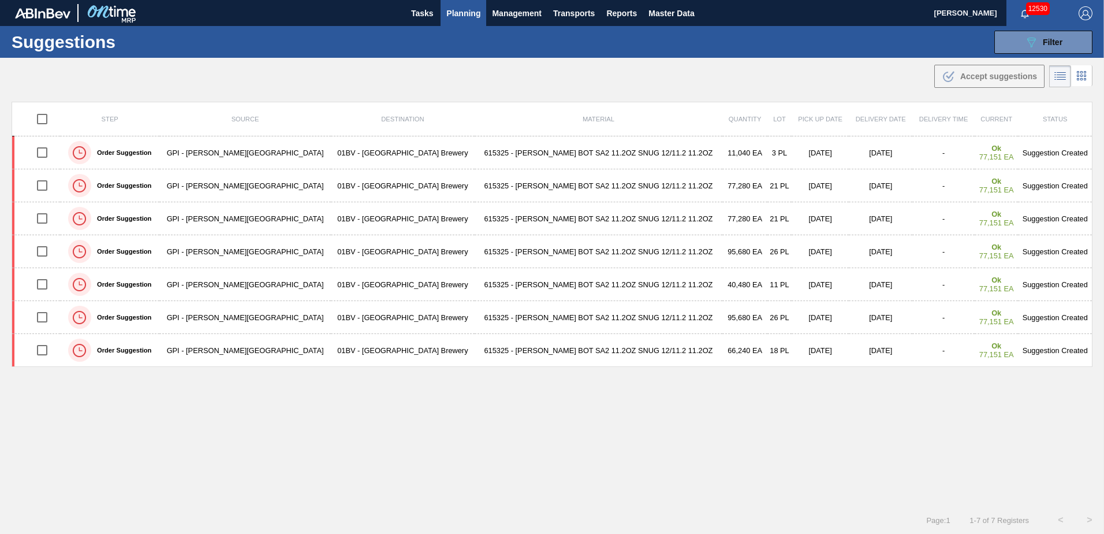
click at [1085, 15] on img "button" at bounding box center [1086, 13] width 14 height 14
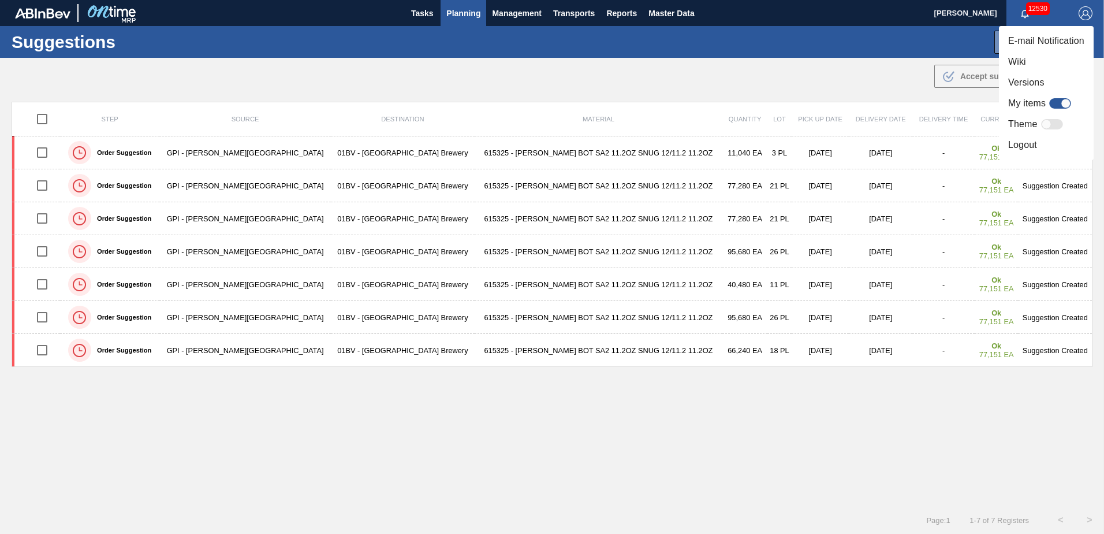
click at [1017, 144] on li "Logout" at bounding box center [1046, 145] width 95 height 21
